Goal: Task Accomplishment & Management: Manage account settings

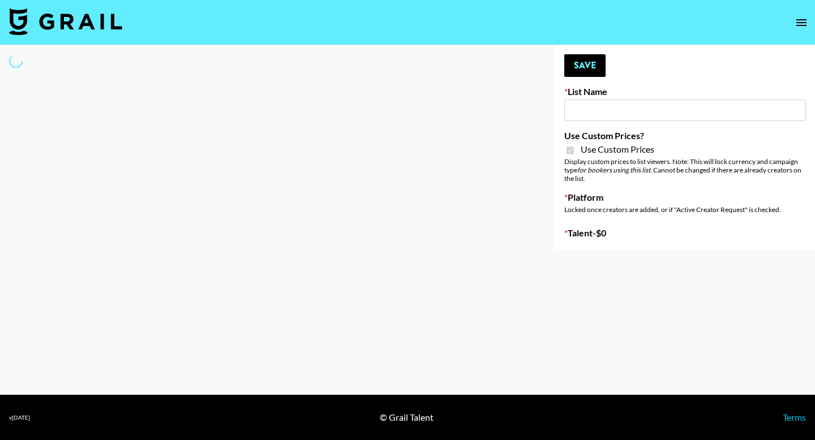
type input "Earth Cure ([DATE])"
checkbox input "true"
select select "Brand"
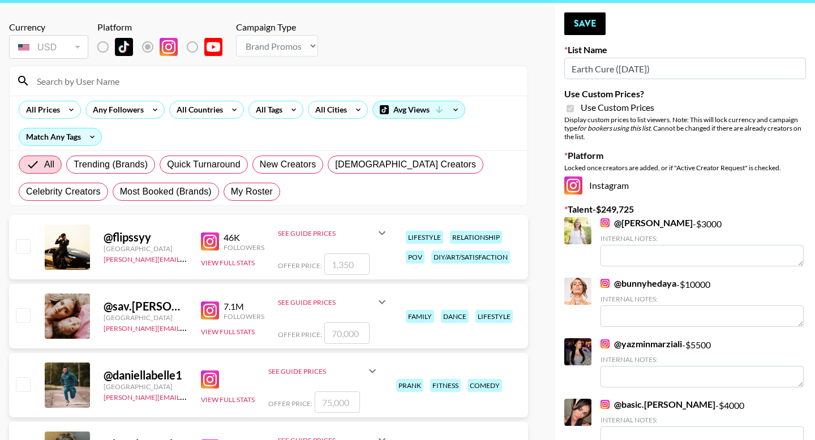
scroll to position [37, 0]
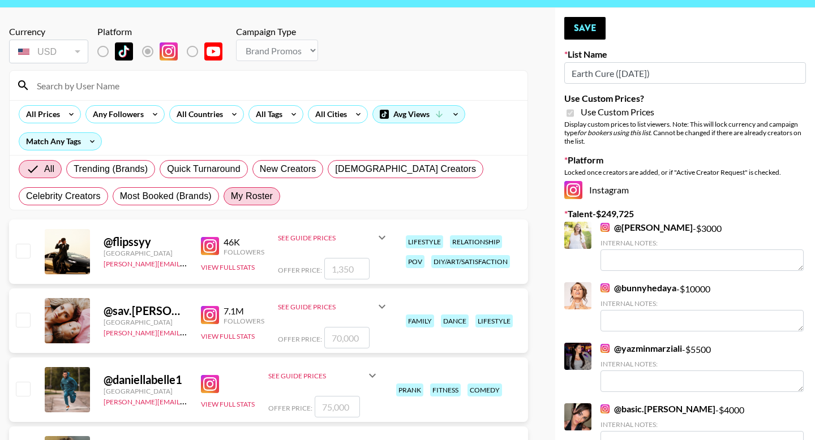
click at [232, 197] on span "My Roster" at bounding box center [252, 197] width 42 height 14
click at [231, 196] on input "My Roster" at bounding box center [231, 196] width 0 height 0
radio input "true"
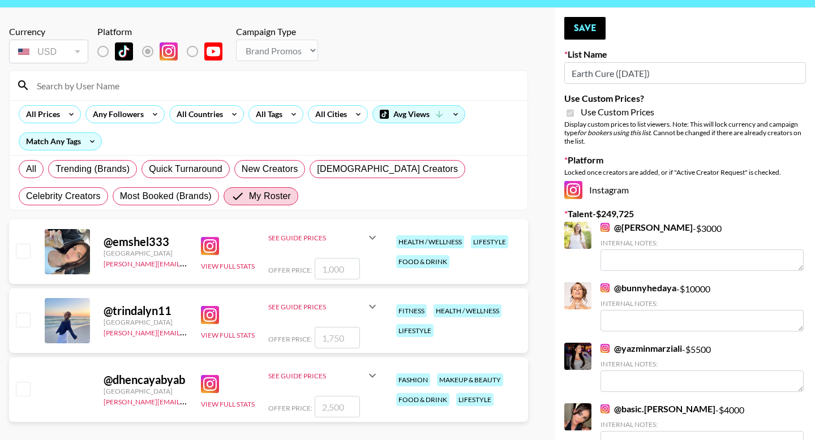
click at [20, 396] on input "checkbox" at bounding box center [23, 389] width 14 height 14
checkbox input "true"
type input "2500"
click at [588, 27] on button "Save" at bounding box center [584, 28] width 41 height 23
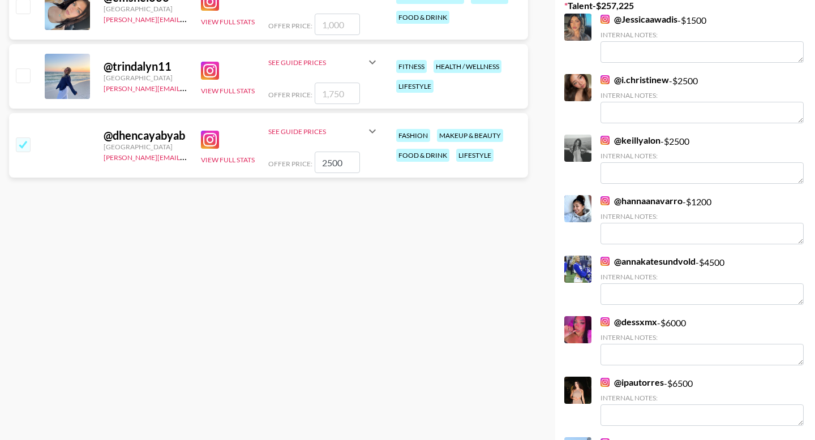
scroll to position [0, 0]
